Goal: Information Seeking & Learning: Learn about a topic

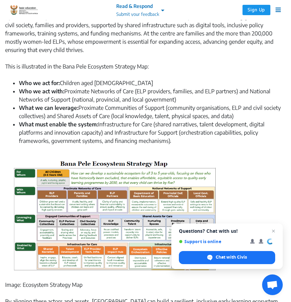
scroll to position [1095, 0]
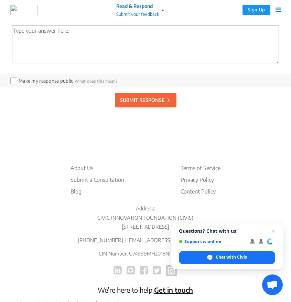
scroll to position [1724, 0]
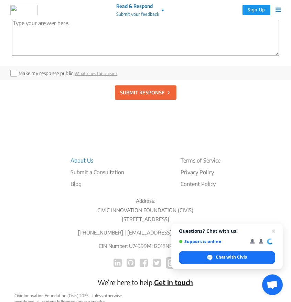
click at [82, 158] on li "About Us" at bounding box center [98, 160] width 54 height 8
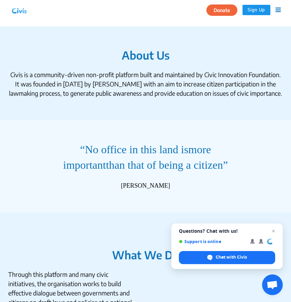
click at [28, 11] on img at bounding box center [19, 10] width 18 height 10
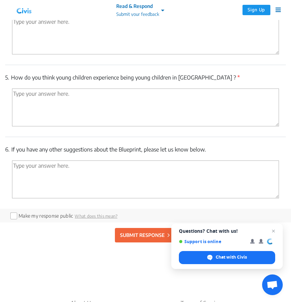
scroll to position [1800, 0]
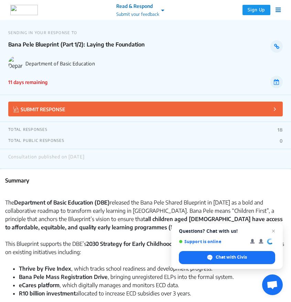
click at [23, 6] on img at bounding box center [24, 10] width 28 height 10
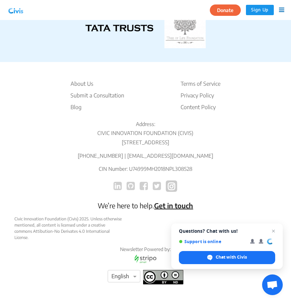
scroll to position [1452, 0]
click at [206, 145] on p "[STREET_ADDRESS]" at bounding box center [145, 143] width 262 height 8
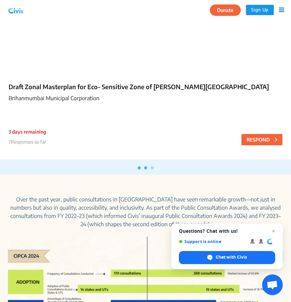
scroll to position [144, 0]
